Goal: Task Accomplishment & Management: Use online tool/utility

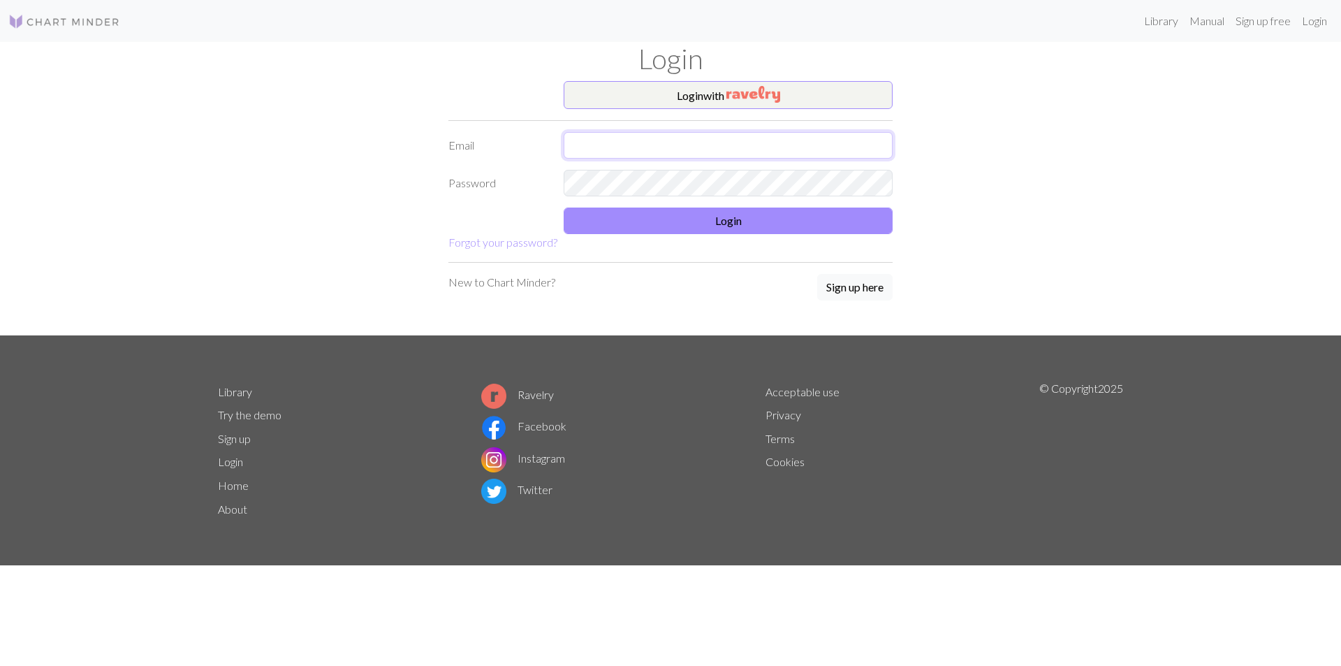
click at [687, 149] on input "text" at bounding box center [728, 145] width 329 height 27
type input "[EMAIL_ADDRESS][DOMAIN_NAME]"
click at [800, 233] on button "Login" at bounding box center [728, 220] width 329 height 27
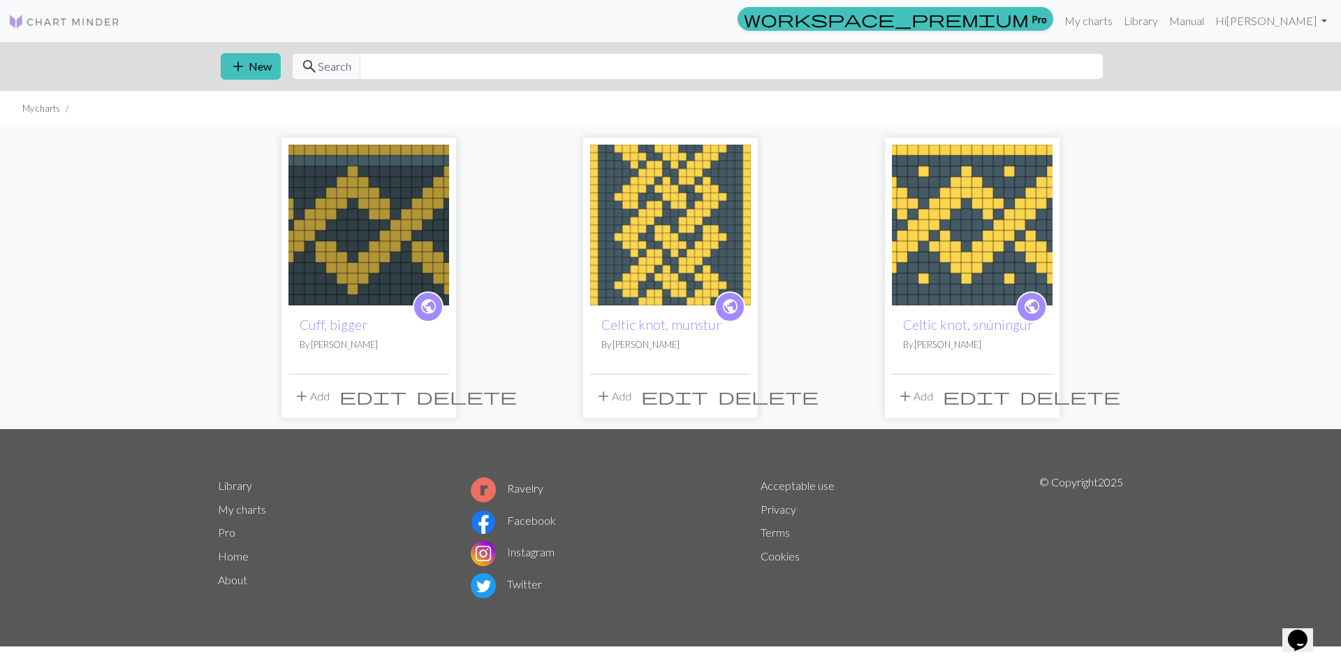
click at [680, 262] on img at bounding box center [670, 225] width 161 height 161
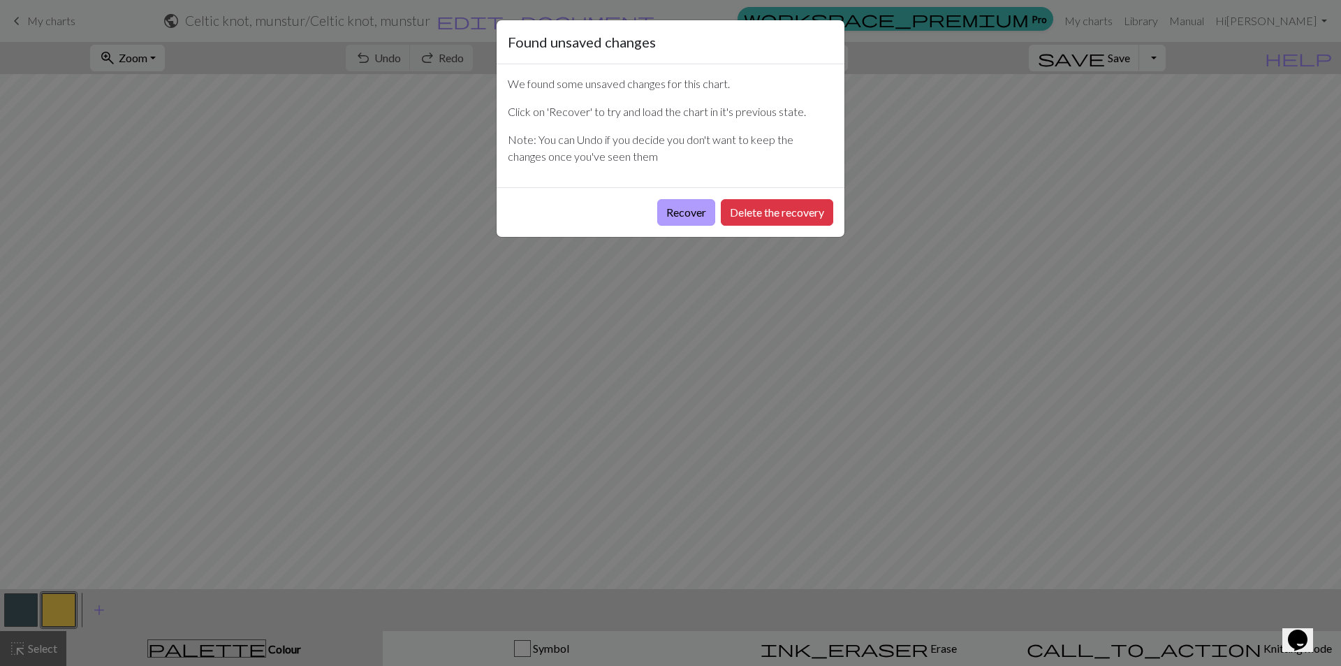
click at [693, 214] on button "Recover" at bounding box center [686, 212] width 58 height 27
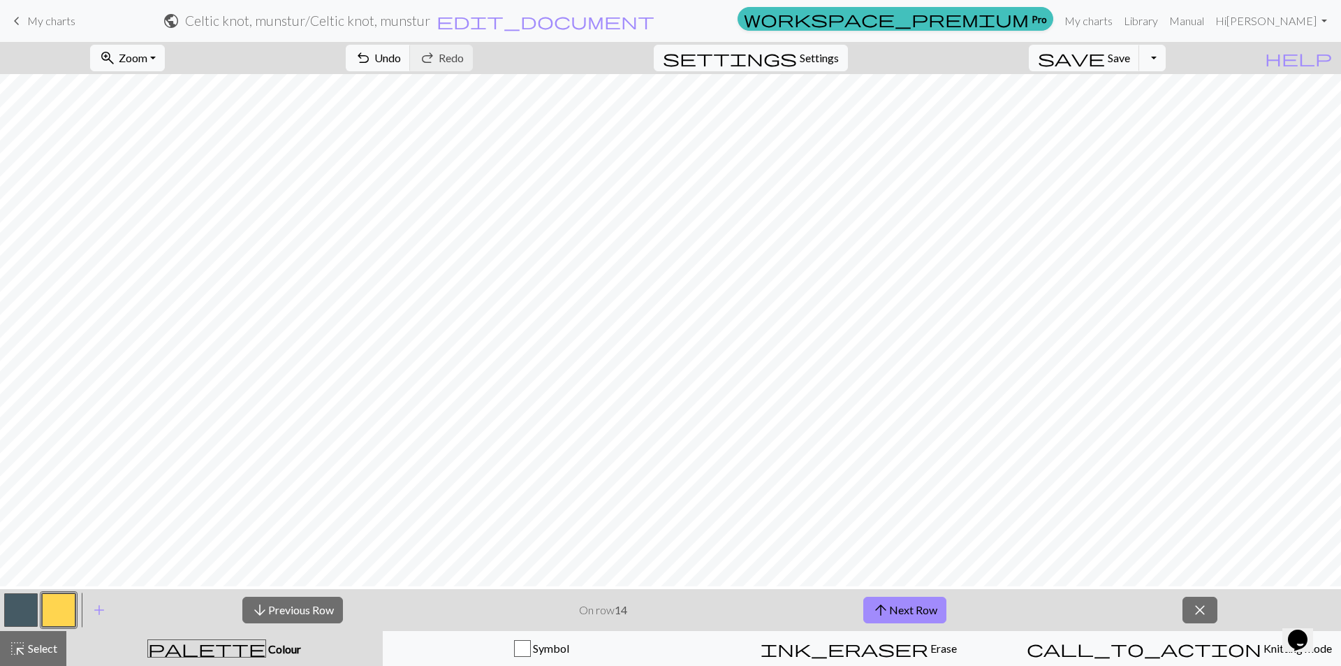
scroll to position [229, 0]
click at [165, 63] on button "zoom_in Zoom Zoom" at bounding box center [127, 58] width 75 height 27
click at [184, 115] on button "Fit width" at bounding box center [146, 111] width 110 height 22
click at [928, 612] on button "arrow_upward Next Row" at bounding box center [904, 610] width 83 height 27
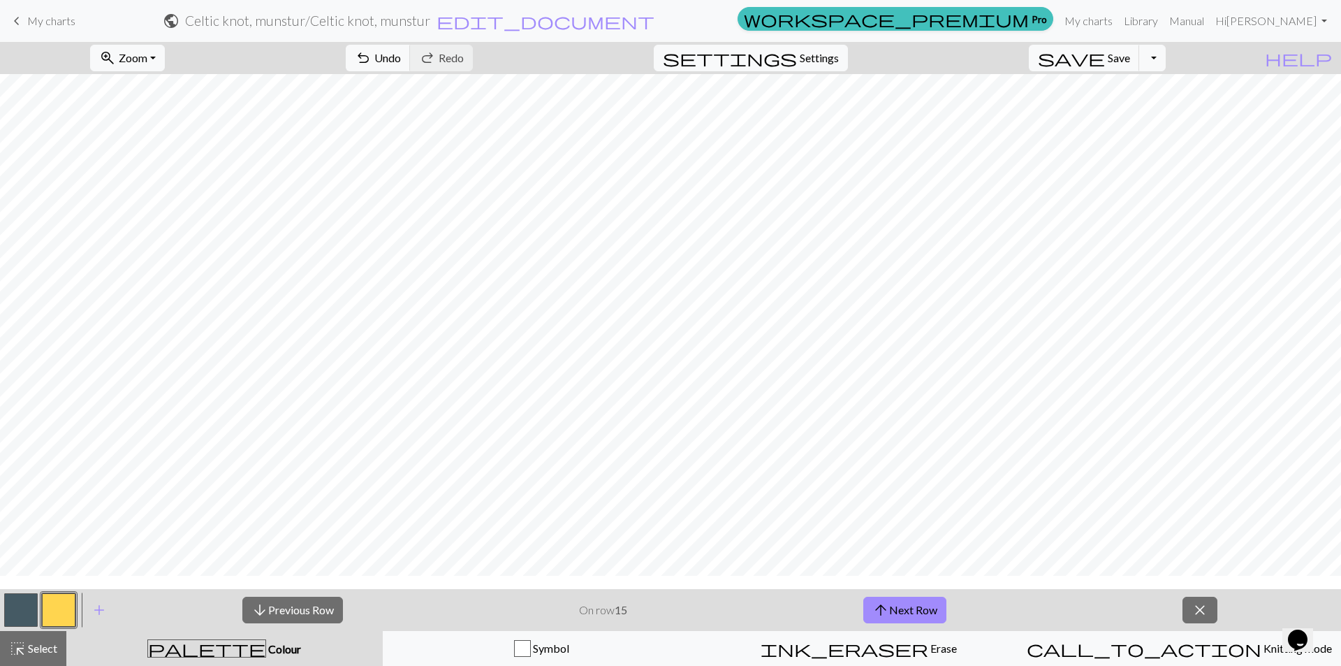
scroll to position [788, 0]
click at [910, 610] on button "arrow_upward Next Row" at bounding box center [904, 610] width 83 height 27
click at [936, 613] on button "arrow_upward Next Row" at bounding box center [904, 610] width 83 height 27
click at [933, 604] on button "arrow_upward Next Row" at bounding box center [904, 610] width 83 height 27
click at [928, 609] on button "arrow_upward Next Row" at bounding box center [904, 610] width 83 height 27
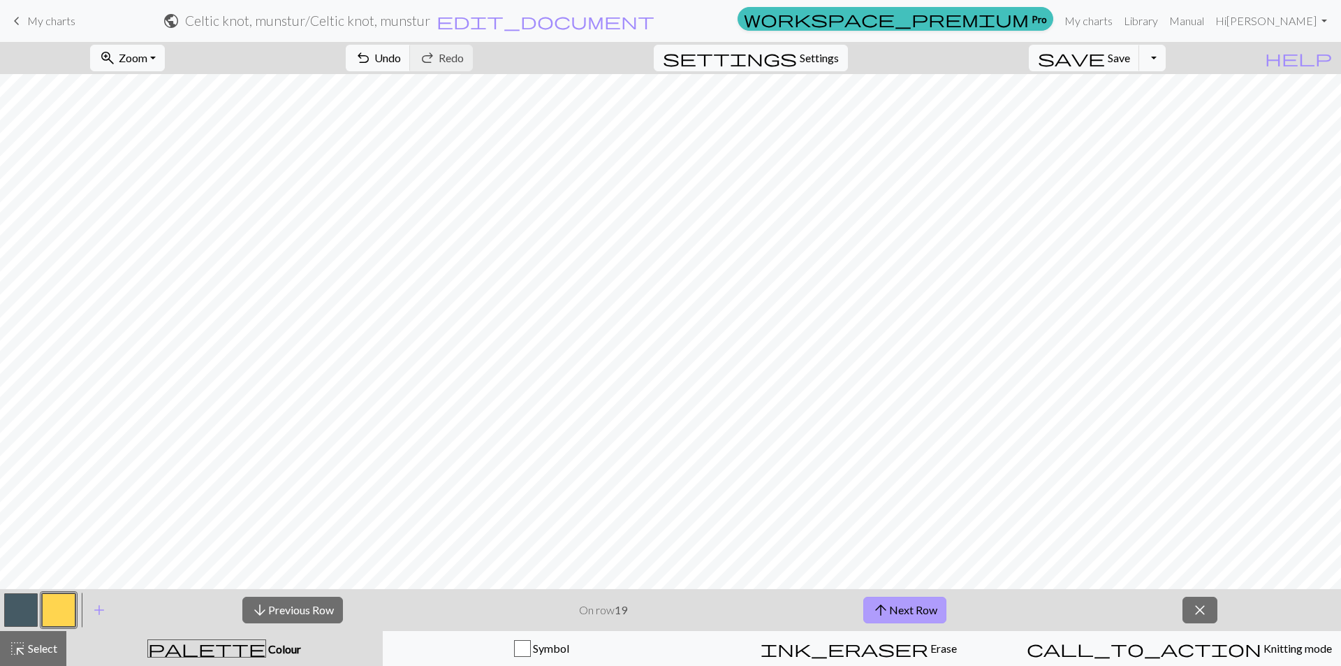
click at [933, 607] on button "arrow_upward Next Row" at bounding box center [904, 610] width 83 height 27
click at [934, 608] on button "arrow_upward Next Row" at bounding box center [904, 610] width 83 height 27
